Goal: Transaction & Acquisition: Obtain resource

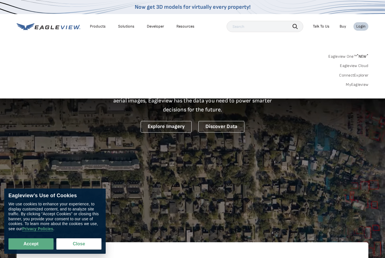
click at [361, 84] on link "MyEagleview" at bounding box center [357, 84] width 23 height 5
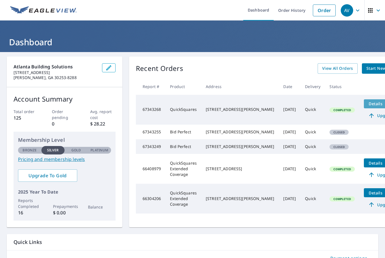
click at [367, 106] on span "Details" at bounding box center [375, 103] width 17 height 5
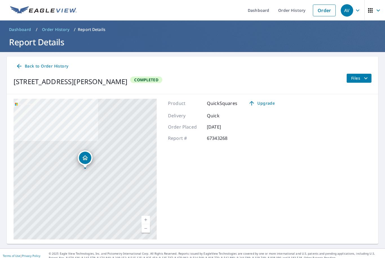
scroll to position [5, 0]
click at [358, 79] on div "Files" at bounding box center [358, 82] width 25 height 16
click at [356, 75] on span "Files" at bounding box center [360, 78] width 18 height 7
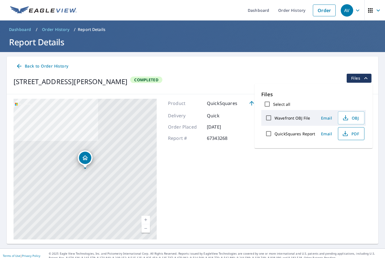
click at [344, 132] on icon "button" at bounding box center [345, 133] width 7 height 7
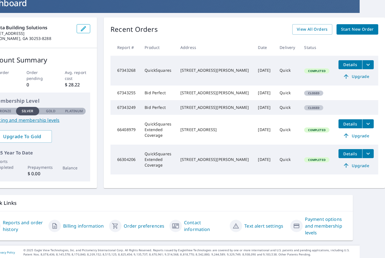
scroll to position [37, 0]
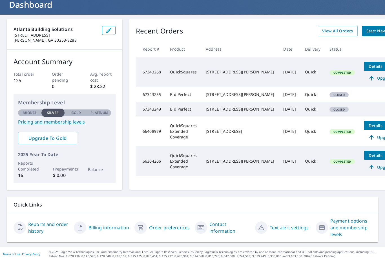
click at [172, 72] on td "QuickSquares" at bounding box center [183, 72] width 36 height 30
click at [367, 80] on span "Upgrade" at bounding box center [381, 78] width 28 height 7
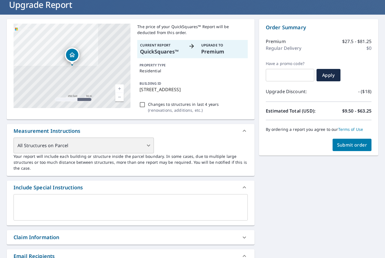
click at [112, 146] on div "All Structures on Parcel" at bounding box center [84, 146] width 140 height 16
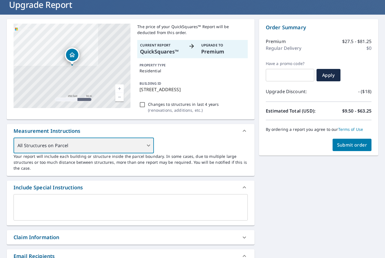
click at [123, 146] on div "All Structures on Parcel" at bounding box center [84, 146] width 140 height 16
click at [147, 142] on div "All Structures on Parcel" at bounding box center [84, 146] width 140 height 16
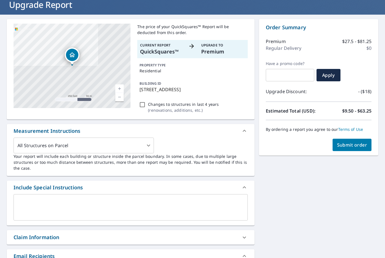
click at [173, 154] on p "Your report will include each building or structure inside the parcel boundary.…" at bounding box center [131, 163] width 234 height 18
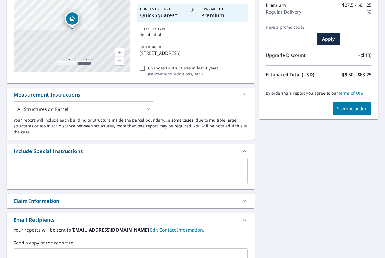
scroll to position [107, 0]
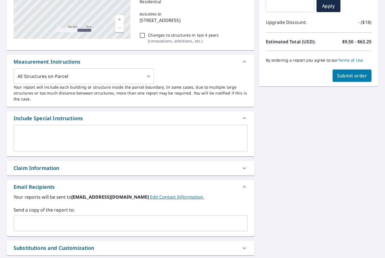
click at [96, 127] on div "x ​" at bounding box center [131, 138] width 234 height 26
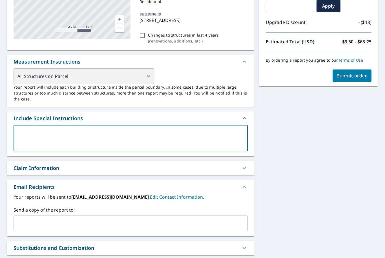
click at [123, 68] on div "All Structures on Parcel" at bounding box center [84, 76] width 140 height 16
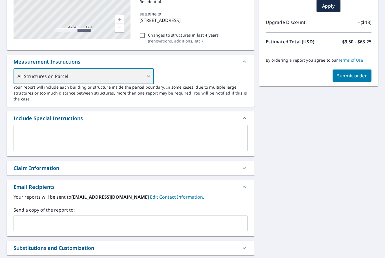
click at [120, 76] on div "All Structures on Parcel" at bounding box center [84, 76] width 140 height 16
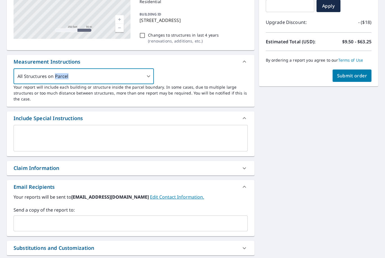
click at [244, 103] on div "All Structures on Parcel 3 ​ Your report will include each building or structur…" at bounding box center [131, 87] width 248 height 38
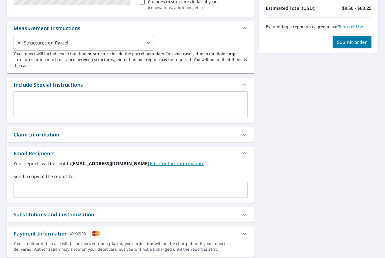
scroll to position [140, 0]
click at [81, 105] on textarea at bounding box center [130, 105] width 226 height 16
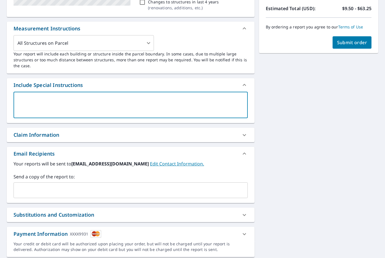
click at [74, 51] on p "Your report will include each building or structure inside the parcel boundary.…" at bounding box center [131, 60] width 234 height 18
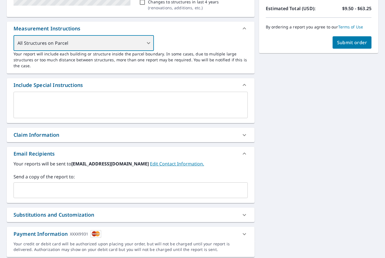
click at [74, 42] on div "All Structures on Parcel" at bounding box center [84, 43] width 140 height 16
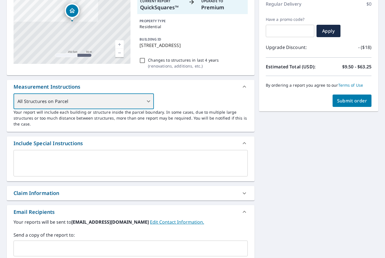
scroll to position [48, 0]
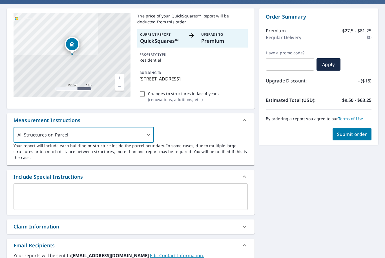
click at [97, 186] on div "x ​" at bounding box center [131, 197] width 234 height 26
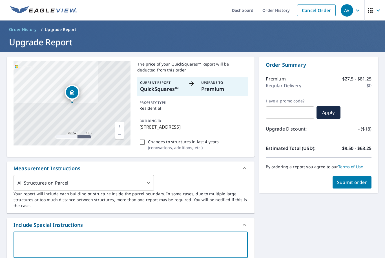
scroll to position [0, 0]
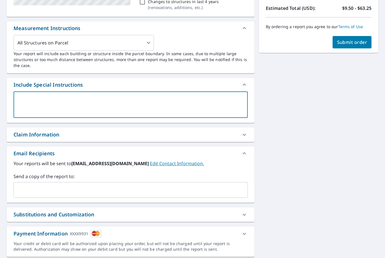
click at [121, 97] on div "x ​" at bounding box center [131, 105] width 234 height 26
click at [111, 105] on textarea at bounding box center [130, 105] width 226 height 16
type textarea "O"
type textarea "x"
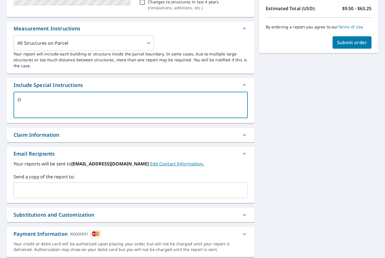
type textarea "On"
type textarea "x"
type textarea "Onl"
type textarea "x"
type textarea "Only"
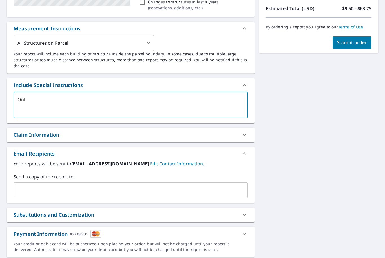
type textarea "x"
type textarea "Only"
type textarea "x"
type textarea "Only t"
type textarea "x"
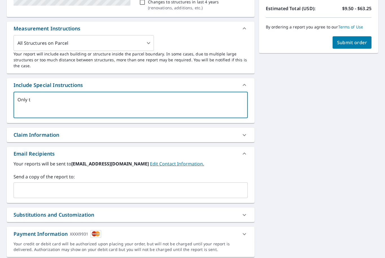
type textarea "Only th"
type textarea "x"
type textarea "Only the"
type textarea "x"
type textarea "Only the"
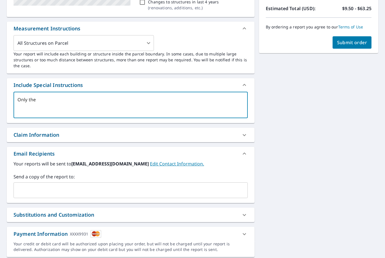
type textarea "x"
type textarea "Only the m"
type textarea "x"
type textarea "Only the ma"
type textarea "x"
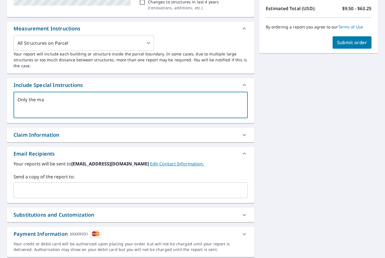
type textarea "Only the mai"
type textarea "x"
type textarea "Only the main"
type textarea "x"
type textarea "Only the main"
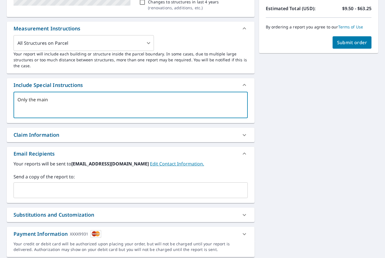
type textarea "x"
type textarea "Only the main s"
type textarea "x"
type textarea "Only the main st"
type textarea "x"
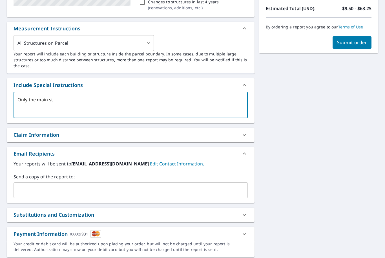
type textarea "Only the main str"
type textarea "x"
type textarea "Only the main stru"
type textarea "x"
type textarea "Only the main struc"
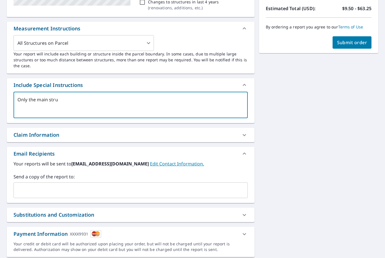
type textarea "x"
type textarea "Only the main struct"
type textarea "x"
type textarea "Only the main structu"
type textarea "x"
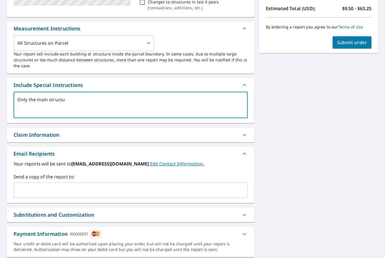
type textarea "Only the main structur"
type textarea "x"
type textarea "Only the main structure"
type textarea "x"
type textarea "Only the main structure"
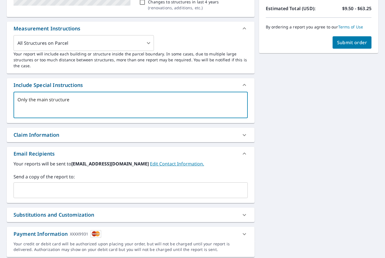
type textarea "x"
type textarea "Only the main structure"
type textarea "x"
type textarea "Only the main structure."
type textarea "x"
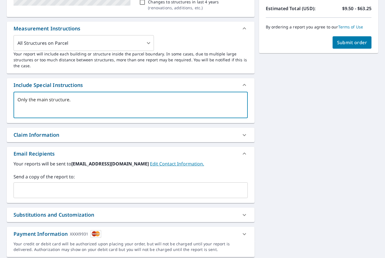
type textarea "Only the main structure."
type textarea "x"
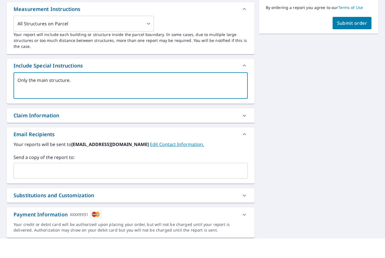
scroll to position [18, 0]
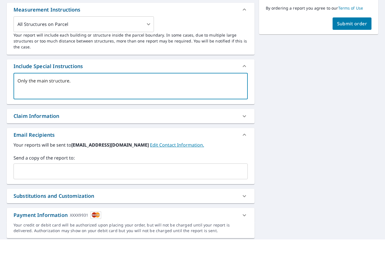
type textarea "Only the main structure."
type textarea "x"
click at [118, 185] on input "text" at bounding box center [126, 190] width 221 height 11
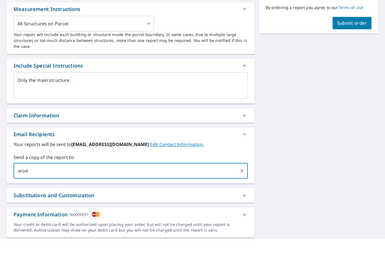
type input "arodi"
type input "Arodi@stressfreeroofing.com"
type textarea "x"
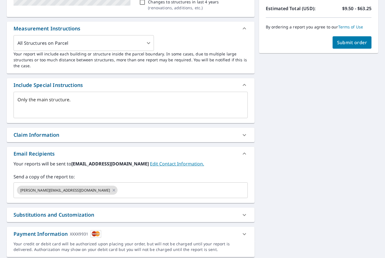
scroll to position [0, 0]
click at [347, 42] on span "Submit order" at bounding box center [352, 42] width 30 height 6
type textarea "x"
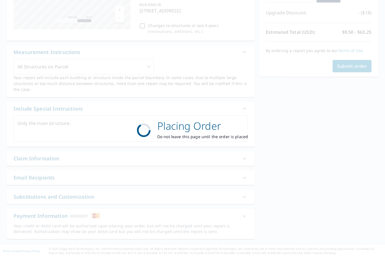
scroll to position [98, 0]
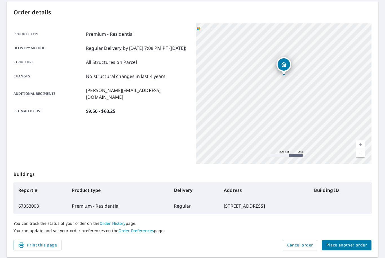
scroll to position [55, 0]
